Goal: Information Seeking & Learning: Learn about a topic

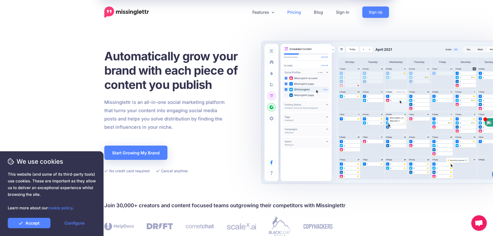
click at [287, 12] on link "Pricing" at bounding box center [294, 11] width 27 height 11
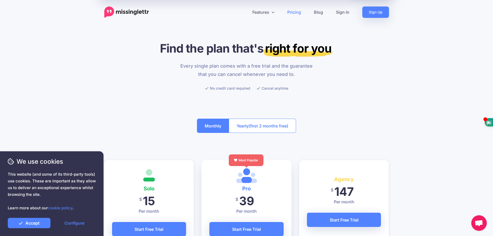
drag, startPoint x: 326, startPoint y: 124, endPoint x: 331, endPoint y: 123, distance: 4.3
